Goal: Find contact information: Find contact information

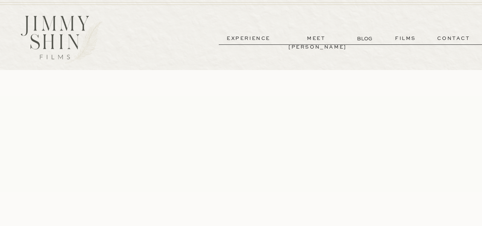
click at [310, 40] on p "meet [PERSON_NAME]" at bounding box center [316, 38] width 56 height 9
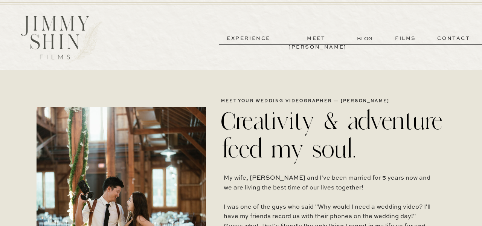
click at [454, 39] on p "contact" at bounding box center [454, 38] width 54 height 9
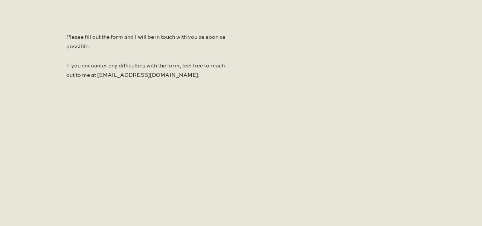
scroll to position [539, 0]
